Goal: Task Accomplishment & Management: Use online tool/utility

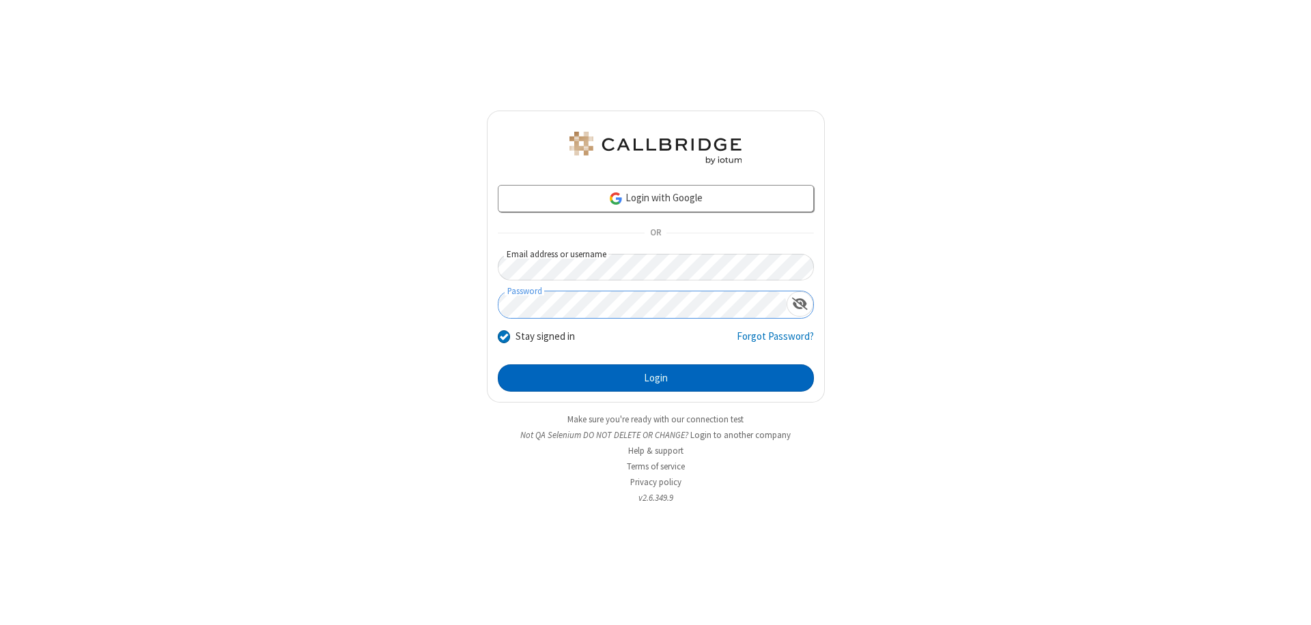
click at [655, 378] on button "Login" at bounding box center [656, 378] width 316 height 27
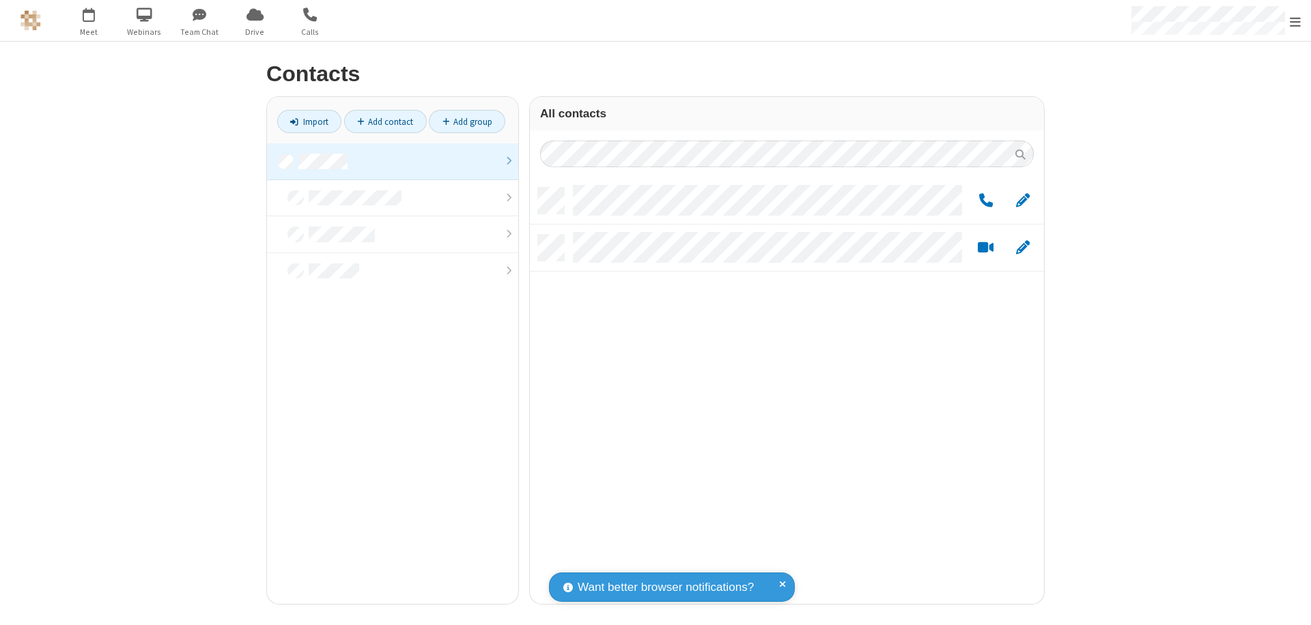
scroll to position [417, 504]
click at [393, 161] on link at bounding box center [392, 161] width 251 height 37
click at [467, 122] on link "Add group" at bounding box center [467, 121] width 76 height 23
